Goal: Navigation & Orientation: Find specific page/section

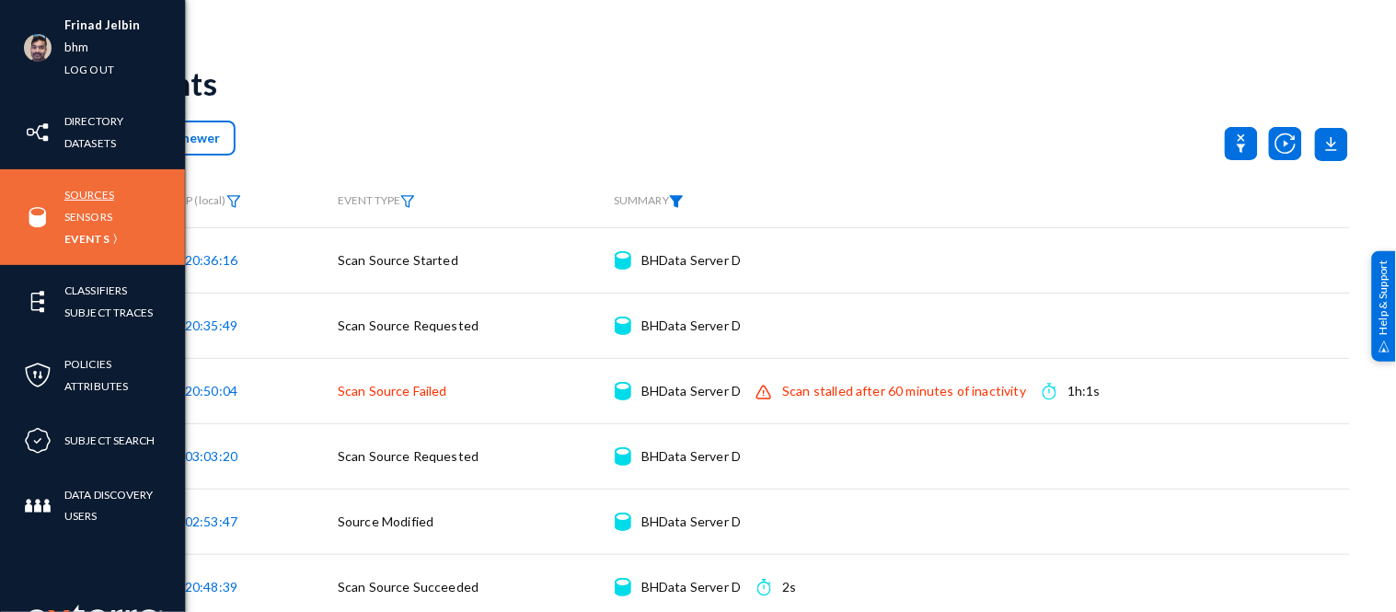
scroll to position [248, 0]
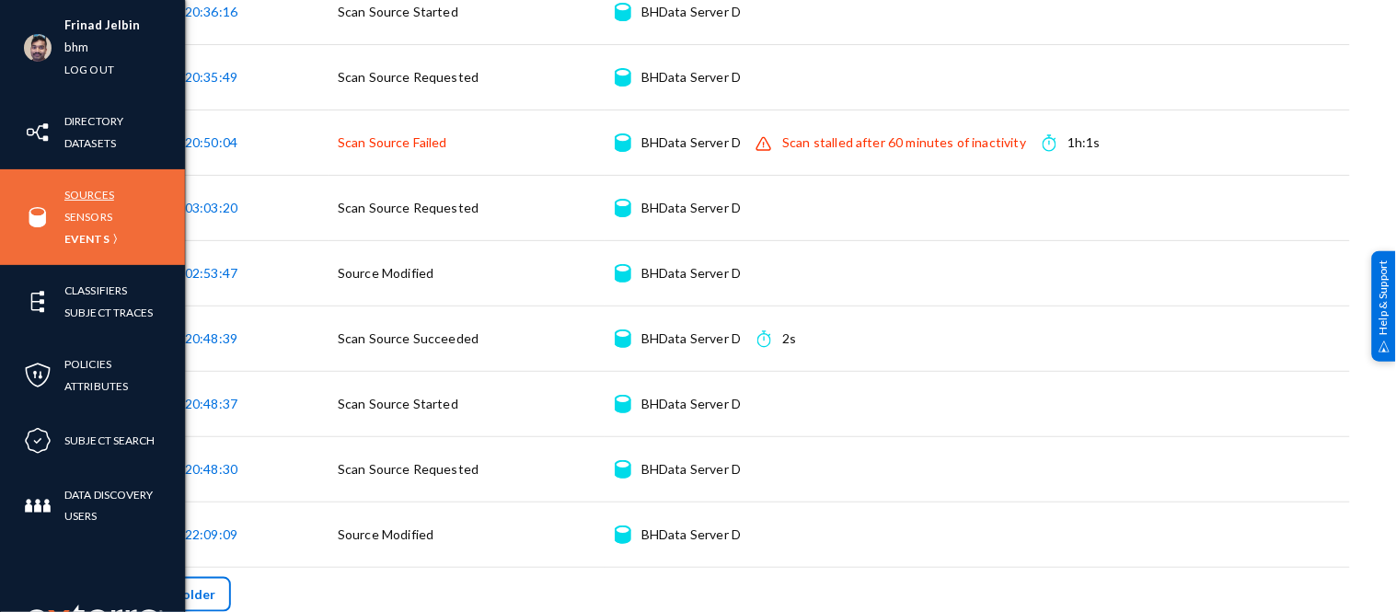
click at [81, 203] on link "Sources" at bounding box center [89, 194] width 50 height 21
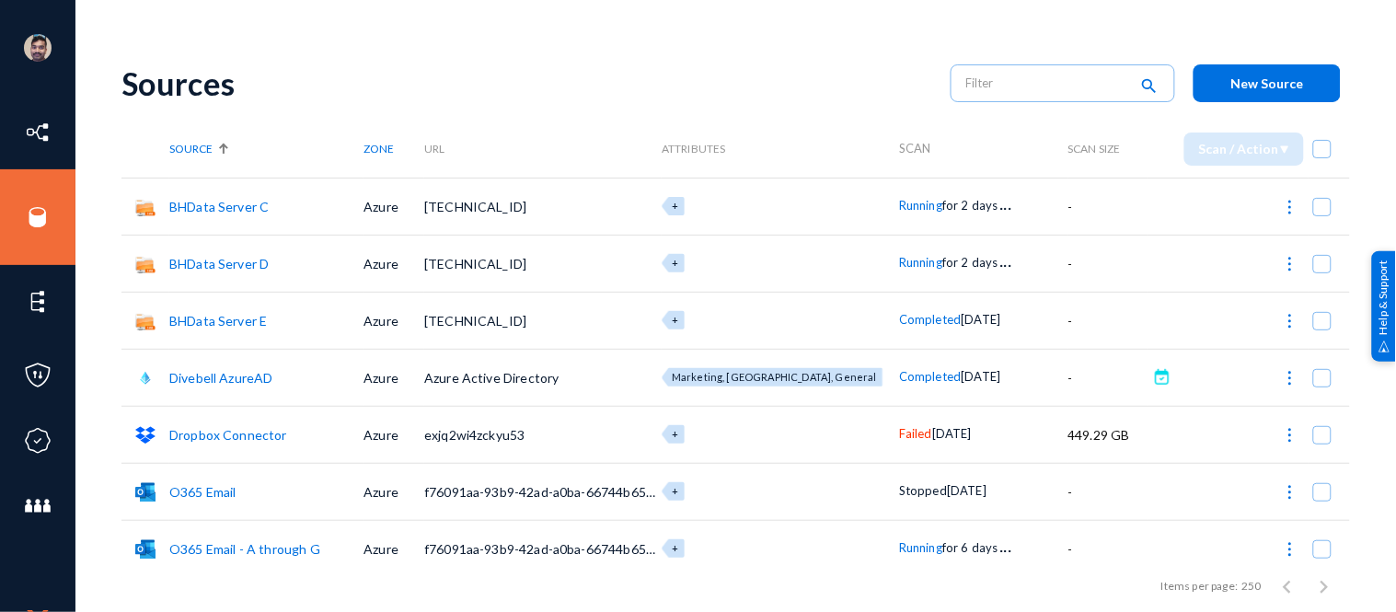
click at [795, 341] on td "+" at bounding box center [780, 320] width 237 height 57
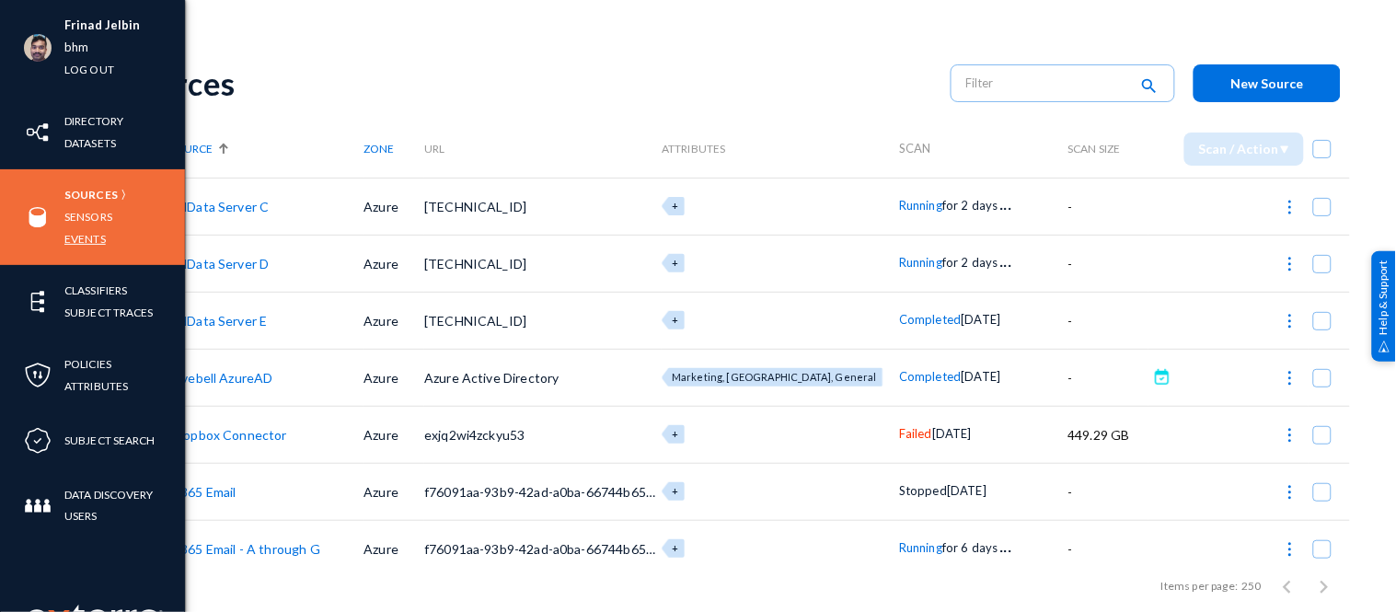
click at [89, 232] on link "Events" at bounding box center [84, 238] width 41 height 21
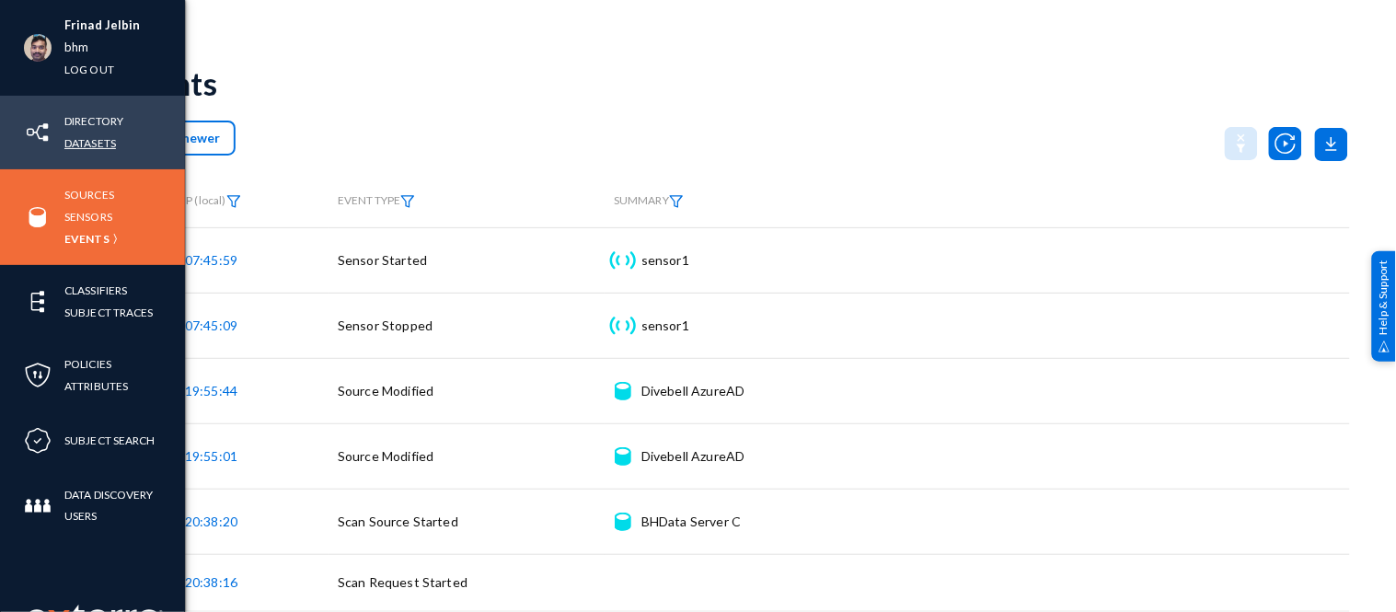
click at [81, 135] on link "Datasets" at bounding box center [90, 142] width 52 height 21
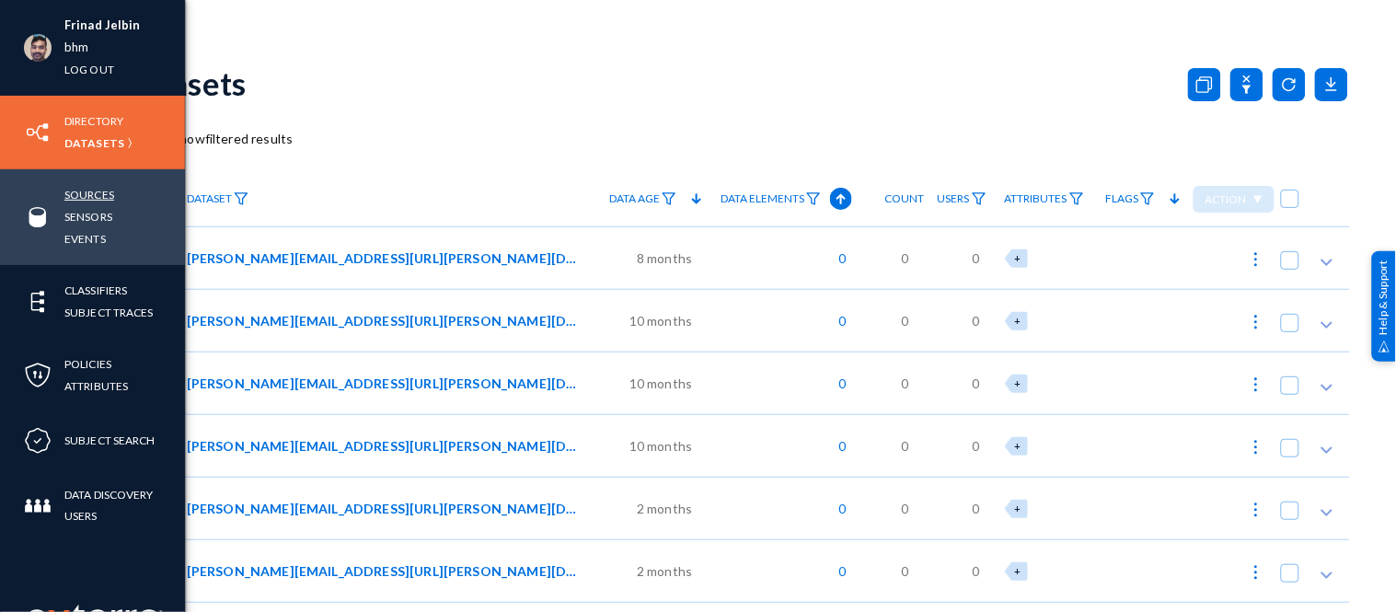
click at [95, 197] on link "Sources" at bounding box center [89, 194] width 50 height 21
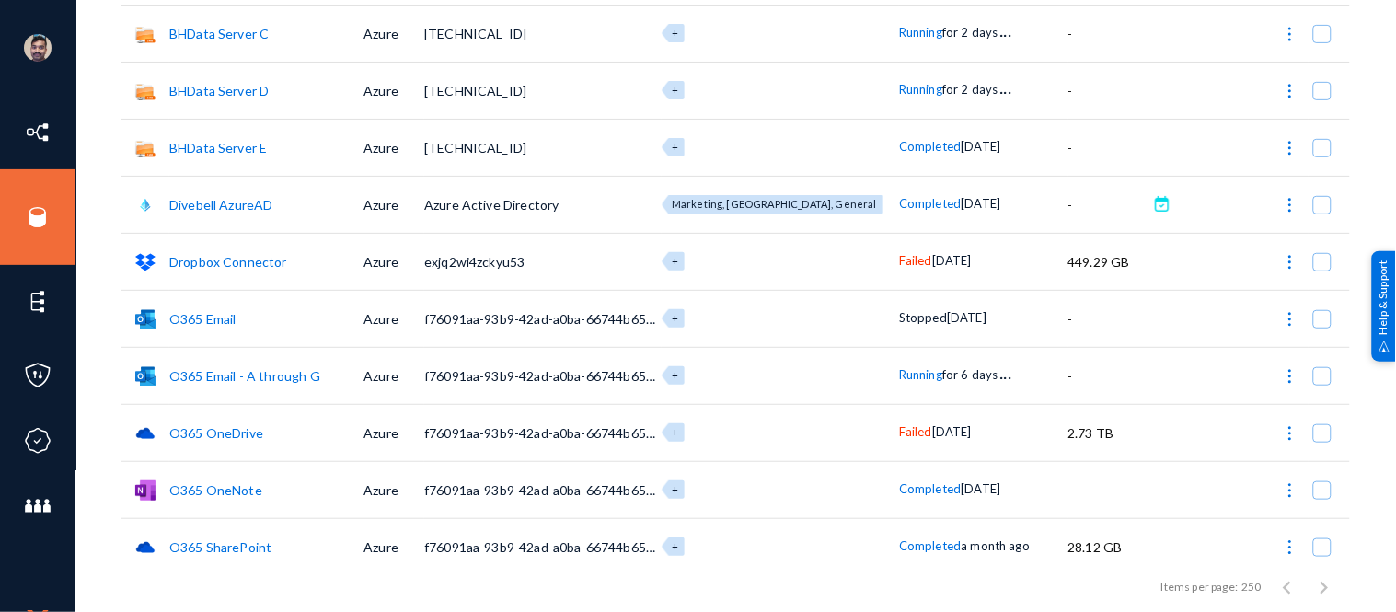
scroll to position [179, 0]
